Goal: Task Accomplishment & Management: Use online tool/utility

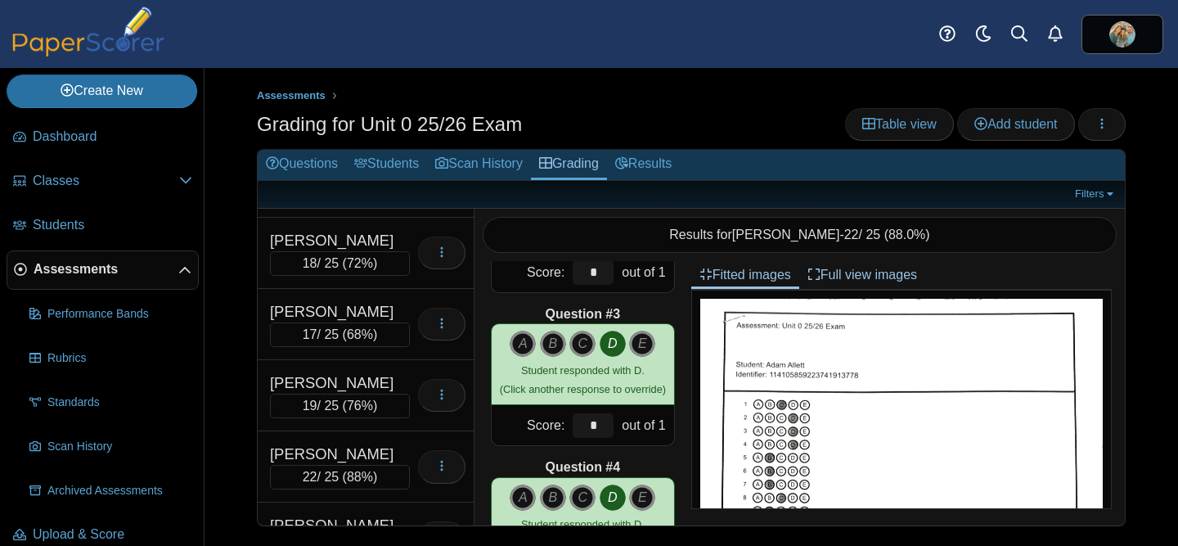
scroll to position [990, 0]
click at [666, 155] on link "Results" at bounding box center [643, 165] width 73 height 30
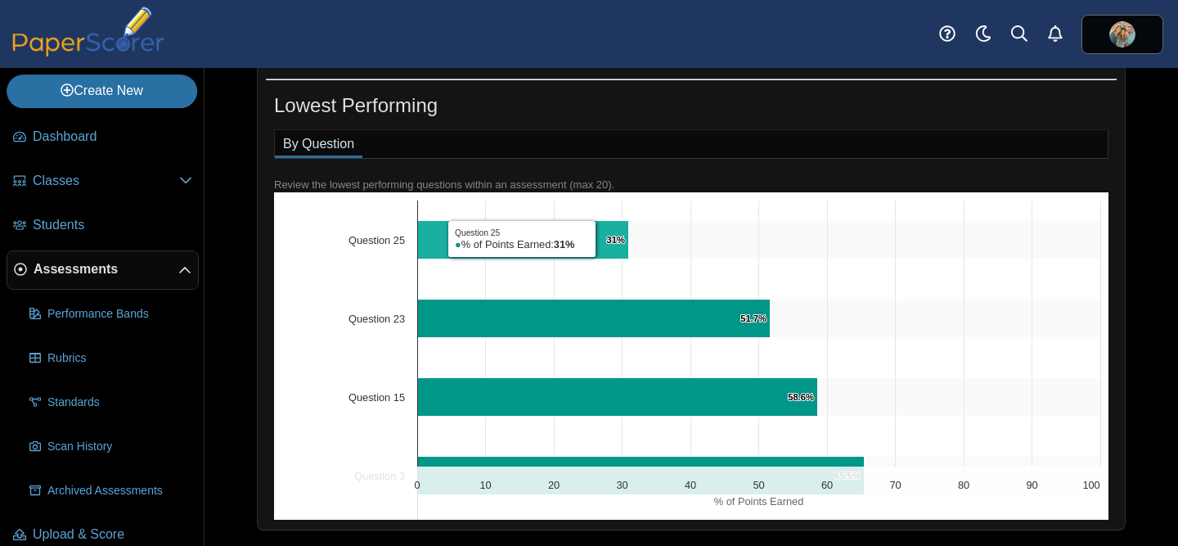
click at [600, 238] on icon "Question 25, 31%. % of Points Earned." at bounding box center [523, 239] width 211 height 38
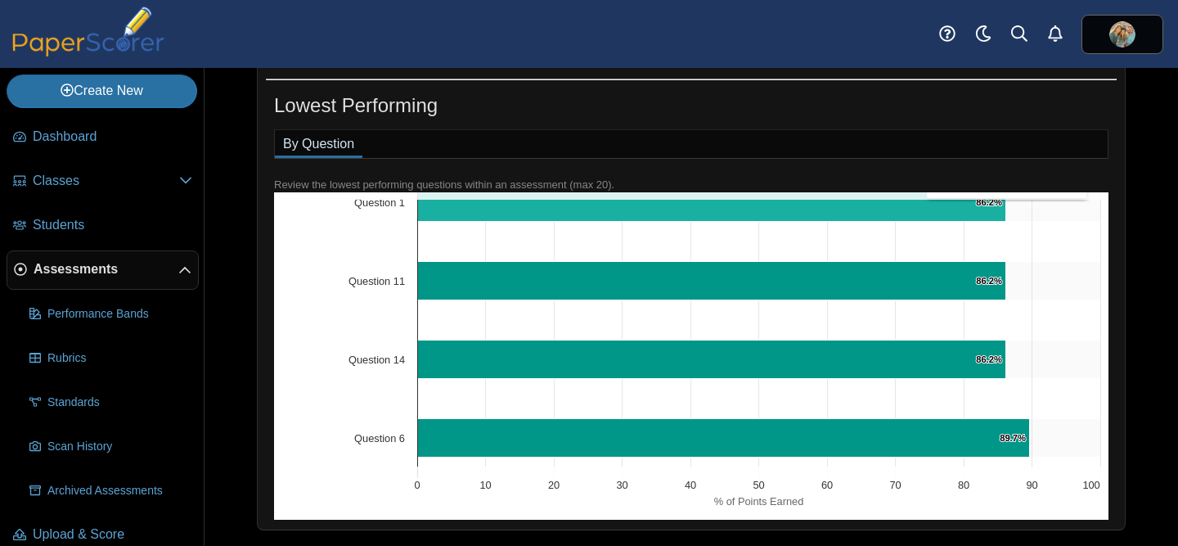
scroll to position [1309, 0]
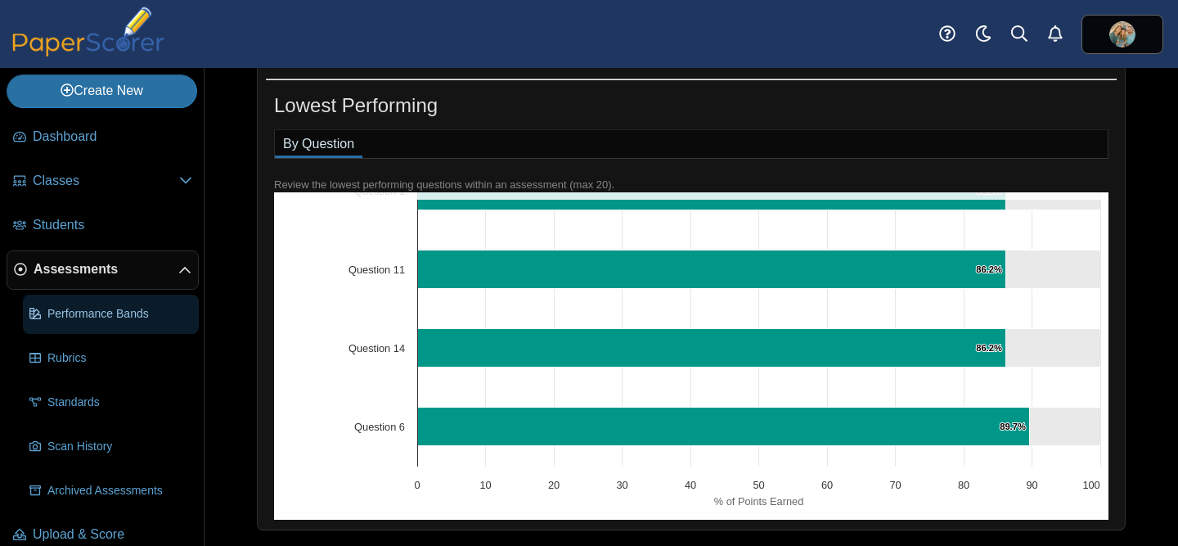
click at [133, 306] on span "Performance Bands" at bounding box center [119, 314] width 145 height 16
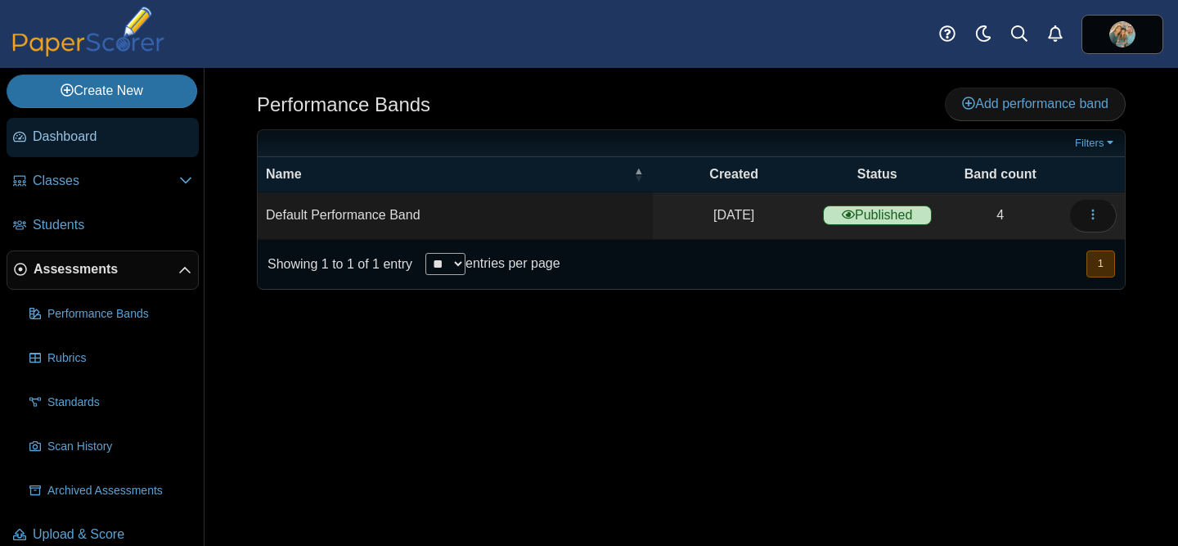
click at [81, 136] on span "Dashboard" at bounding box center [112, 137] width 159 height 18
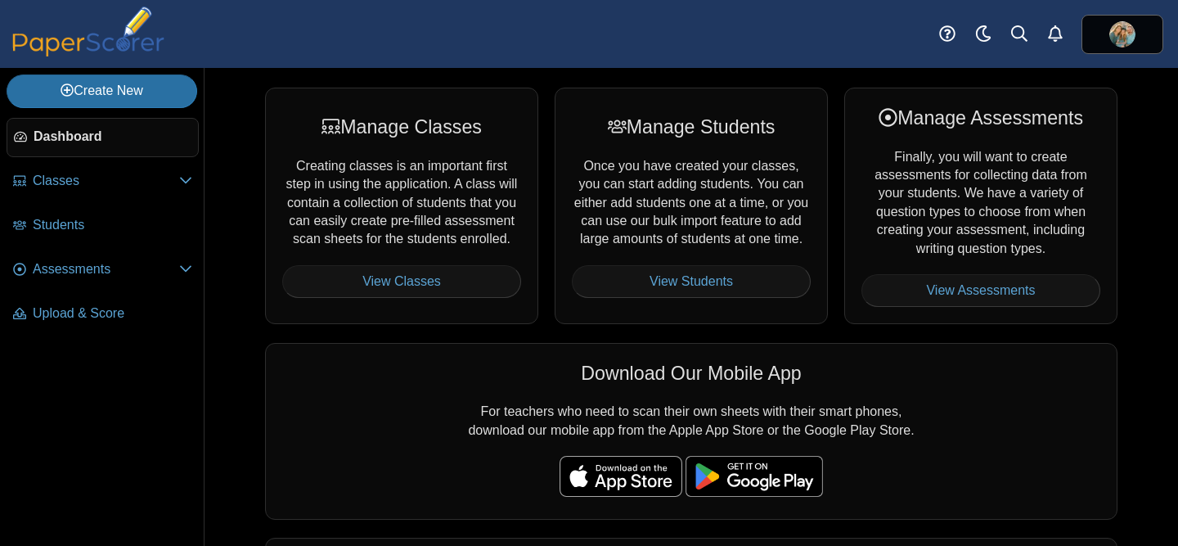
click at [119, 41] on img at bounding box center [89, 32] width 164 height 50
click at [1058, 26] on icon "Alerts" at bounding box center [1055, 33] width 16 height 16
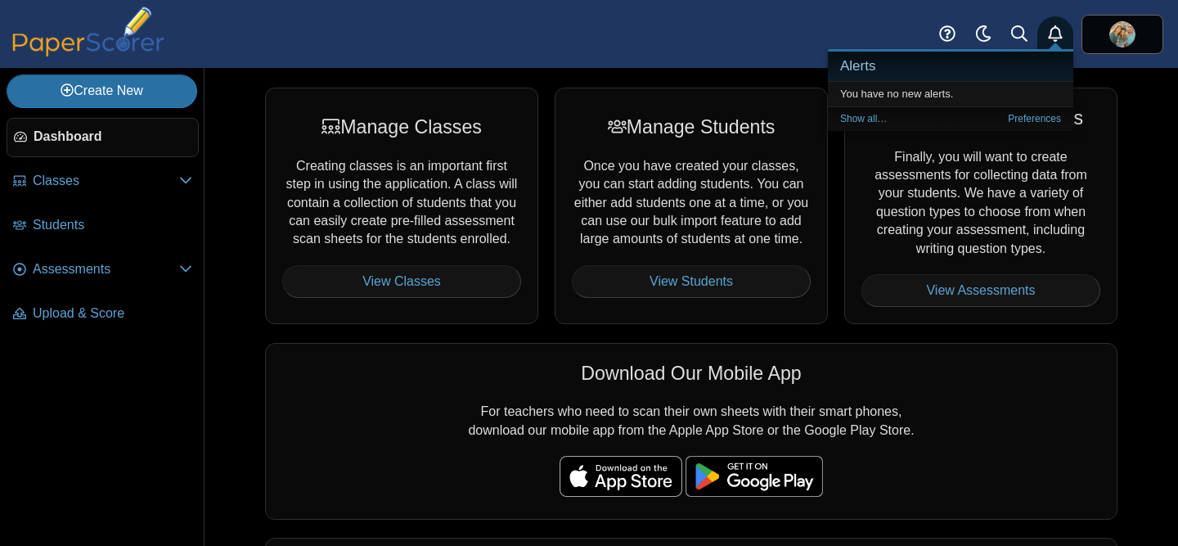
click at [757, 31] on div "Dashboard Classes Archived classes Students" at bounding box center [589, 34] width 1178 height 68
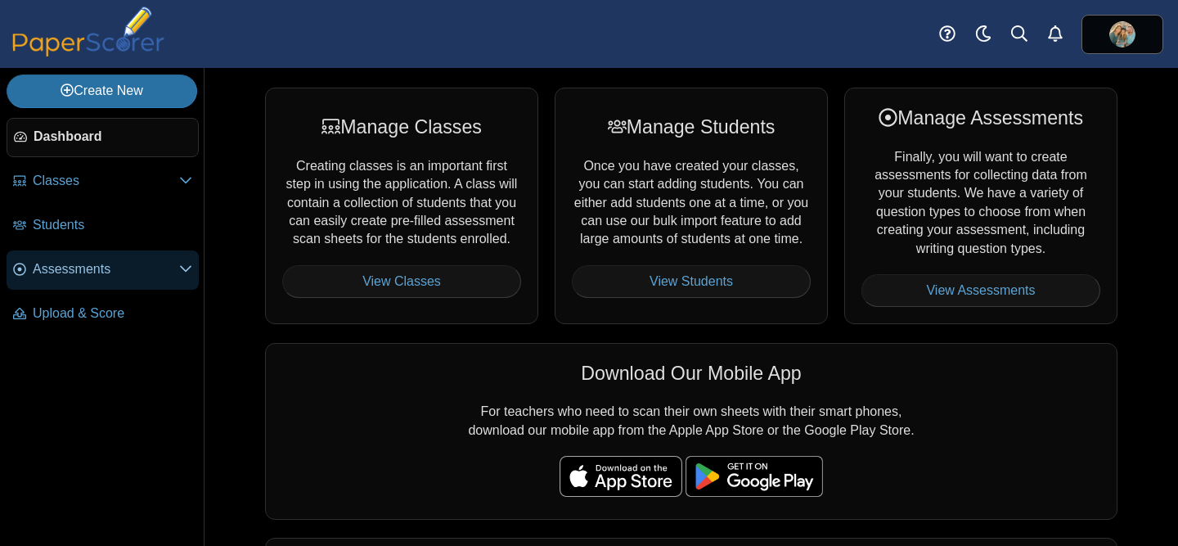
click at [113, 260] on span "Assessments" at bounding box center [106, 269] width 146 height 18
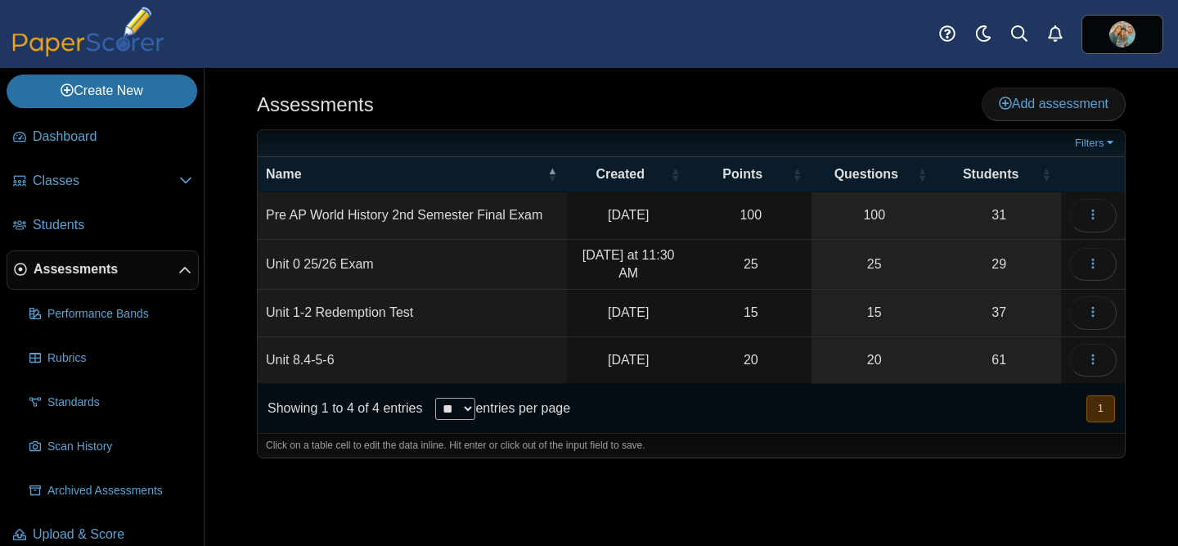
click at [361, 260] on td "Unit 0 25/26 Exam" at bounding box center [412, 265] width 309 height 51
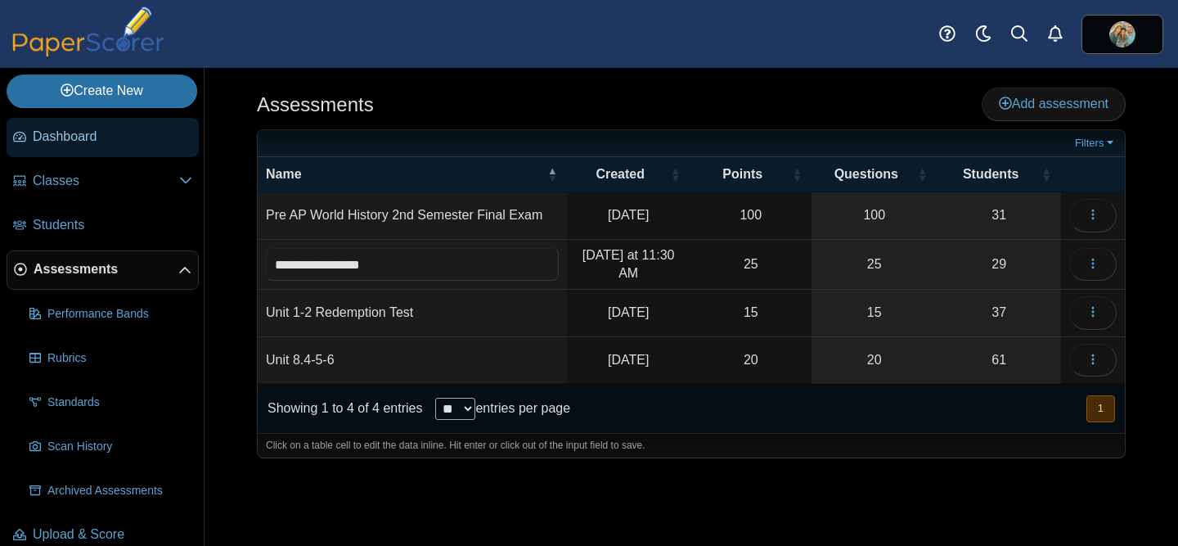
click at [92, 141] on span "Dashboard" at bounding box center [112, 137] width 159 height 18
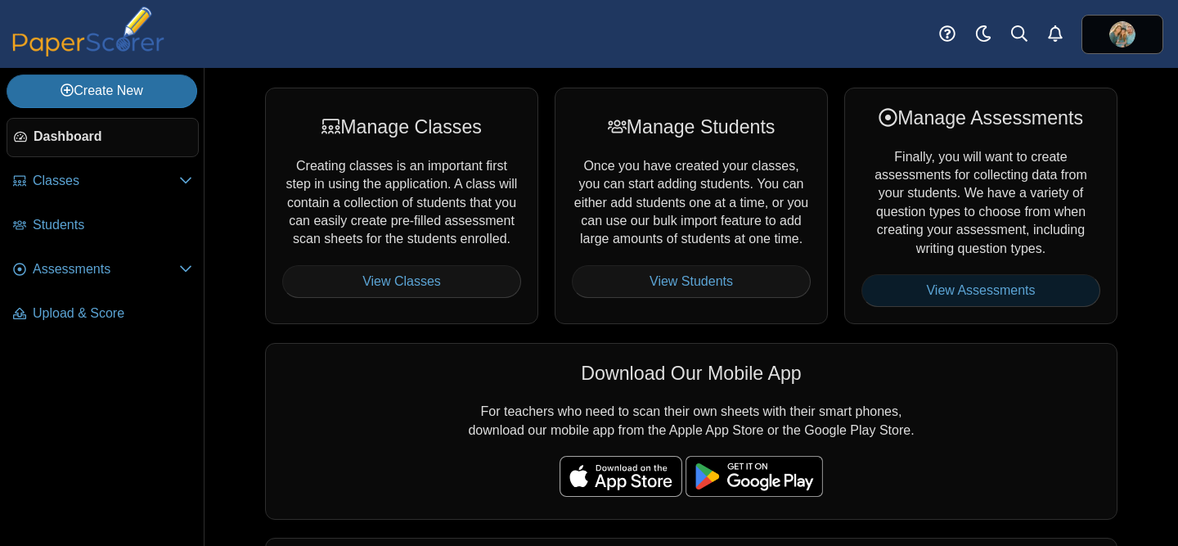
click at [970, 280] on link "View Assessments" at bounding box center [980, 290] width 239 height 33
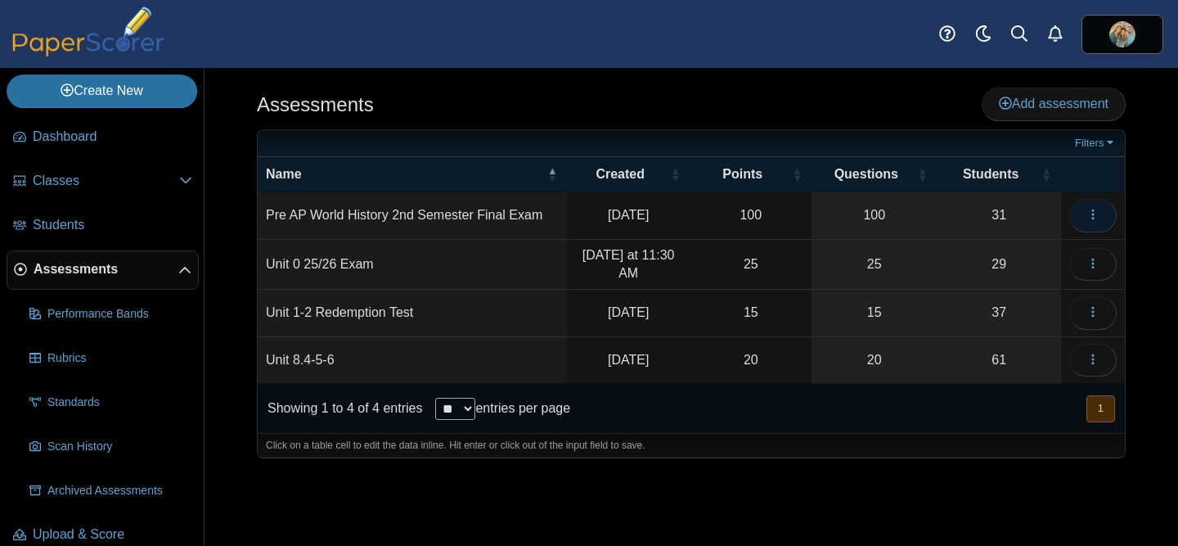
click at [1088, 217] on icon "button" at bounding box center [1092, 214] width 13 height 13
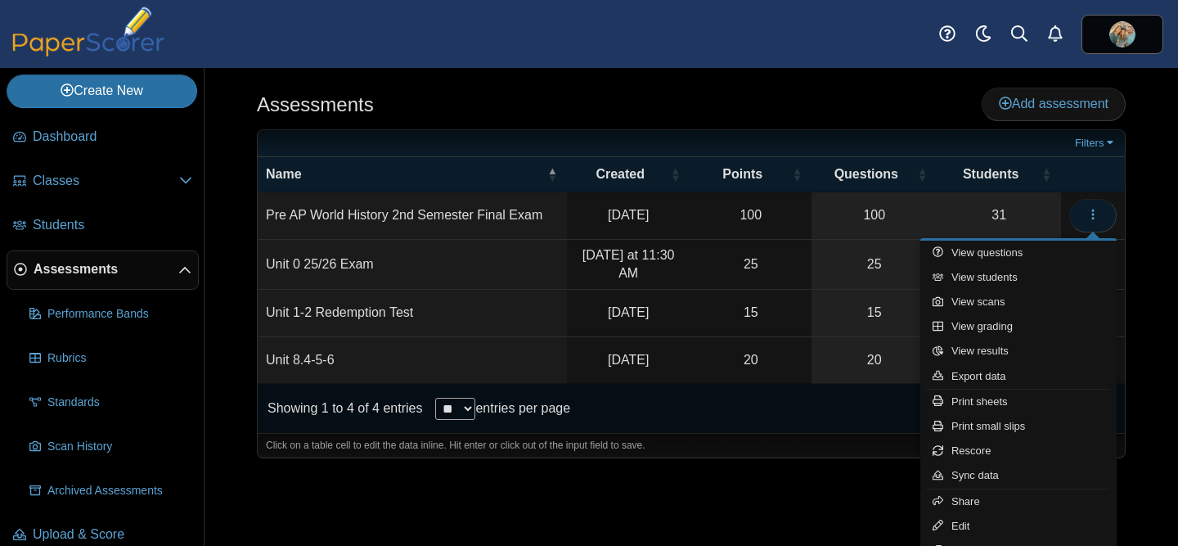
click at [1088, 217] on icon "button" at bounding box center [1092, 214] width 13 height 13
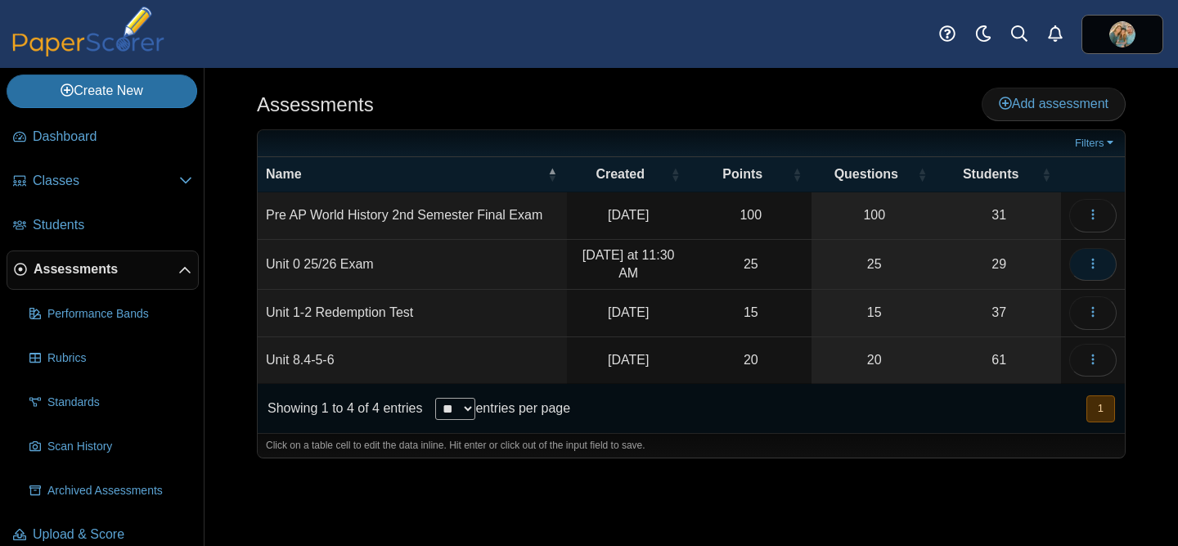
click at [1092, 263] on use "button" at bounding box center [1092, 263] width 2 height 11
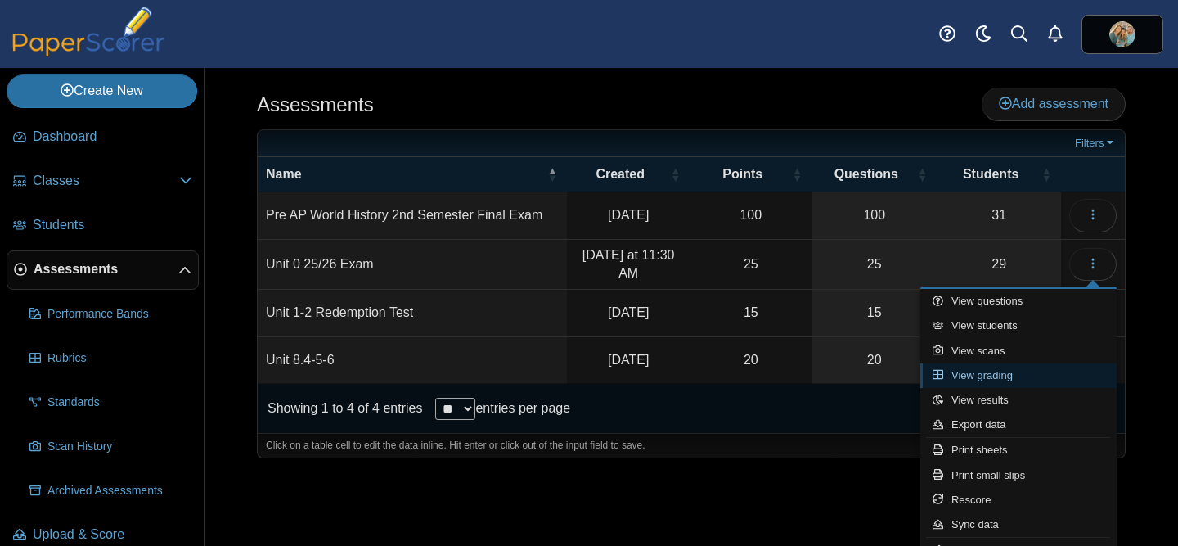
click at [990, 369] on link "View grading" at bounding box center [1018, 375] width 196 height 25
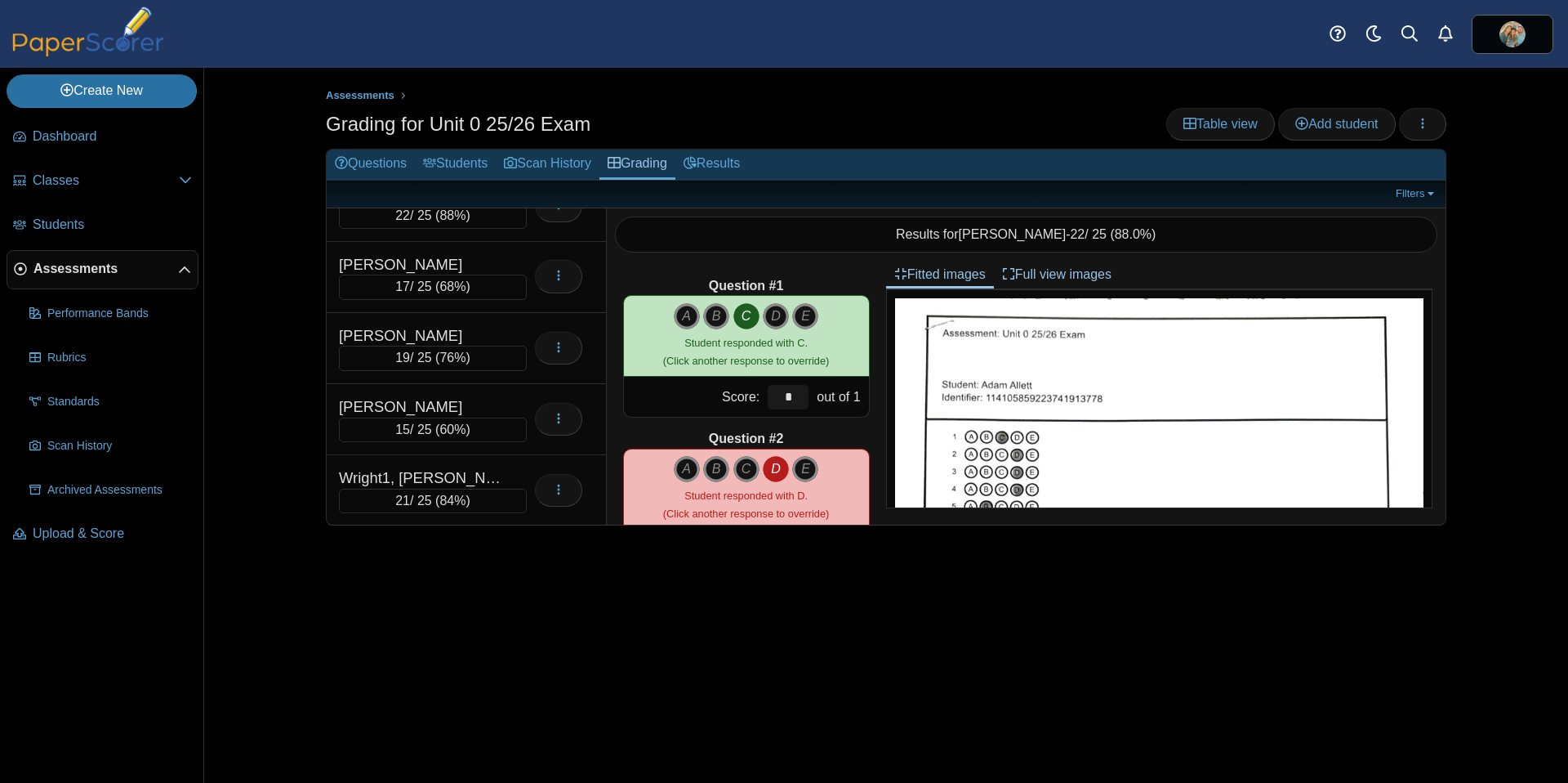
scroll to position [1747, 0]
